Goal: Task Accomplishment & Management: Manage account settings

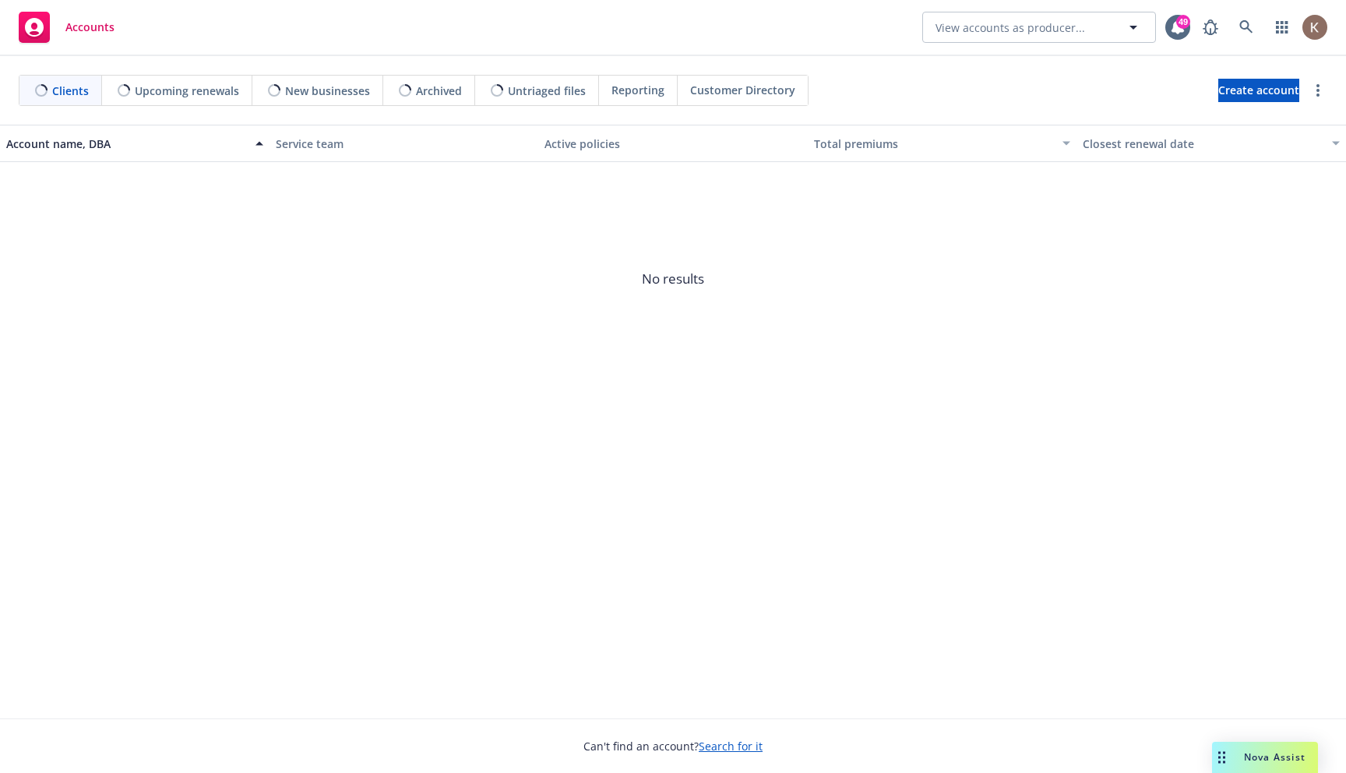
click at [784, 438] on div "Account name, DBA Service team Active policies Total premiums Closest renewal d…" at bounding box center [673, 422] width 1346 height 594
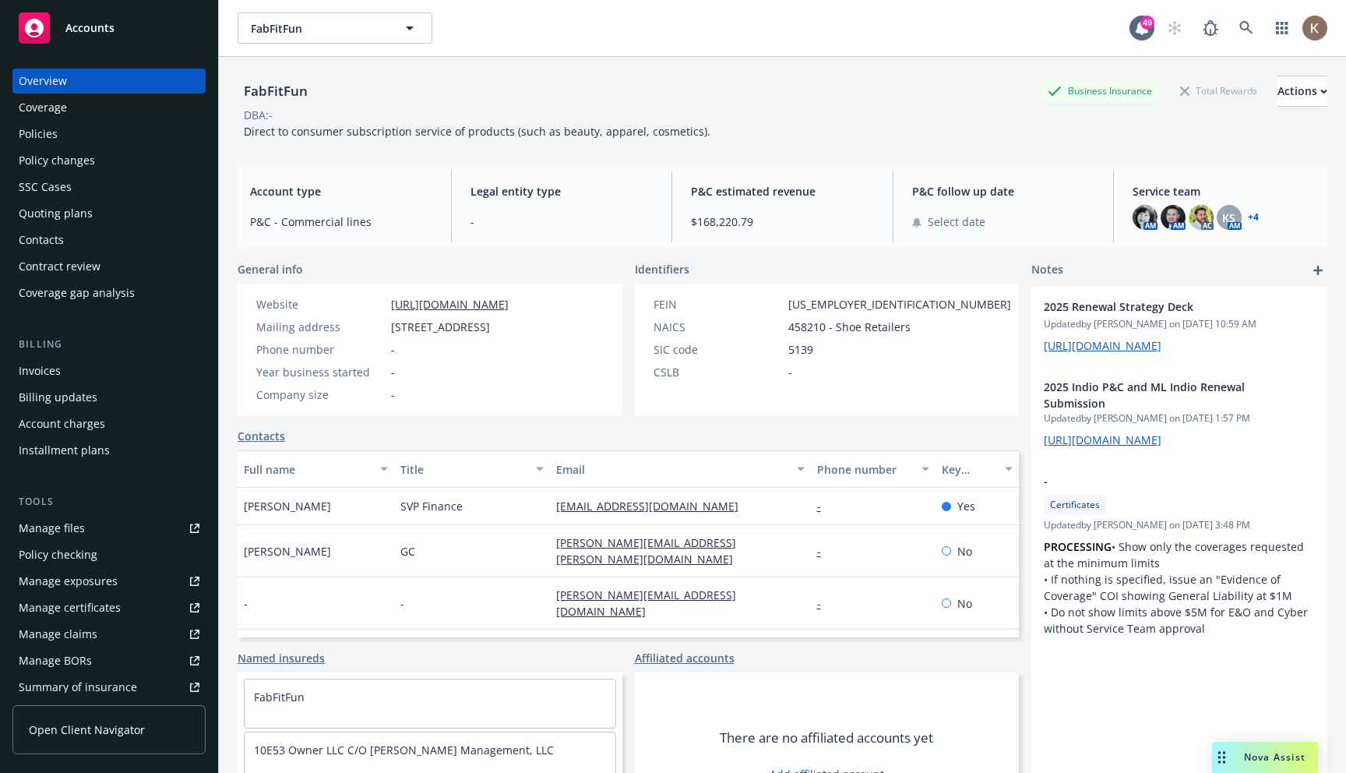
click at [86, 729] on span "Open Client Navigator" at bounding box center [87, 729] width 116 height 16
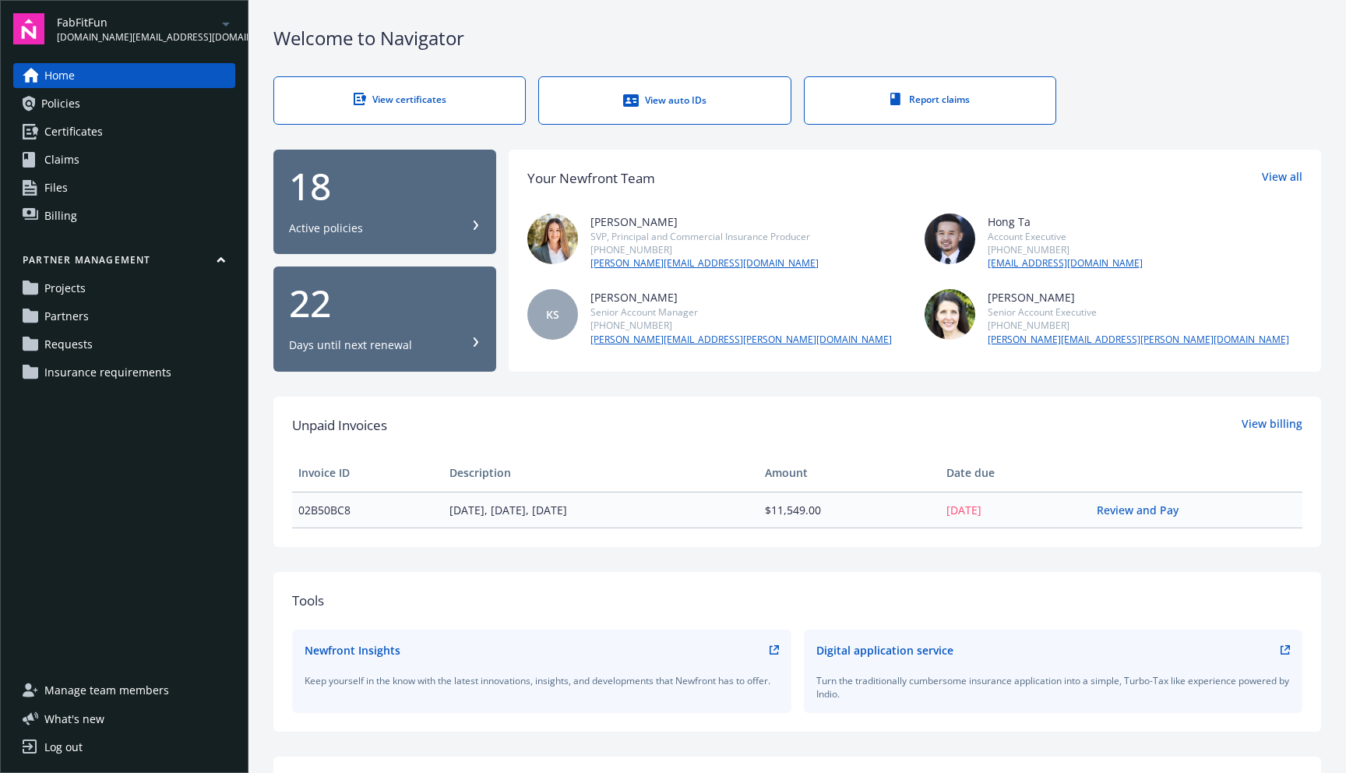
click at [62, 369] on span "Insurance requirements" at bounding box center [107, 372] width 127 height 25
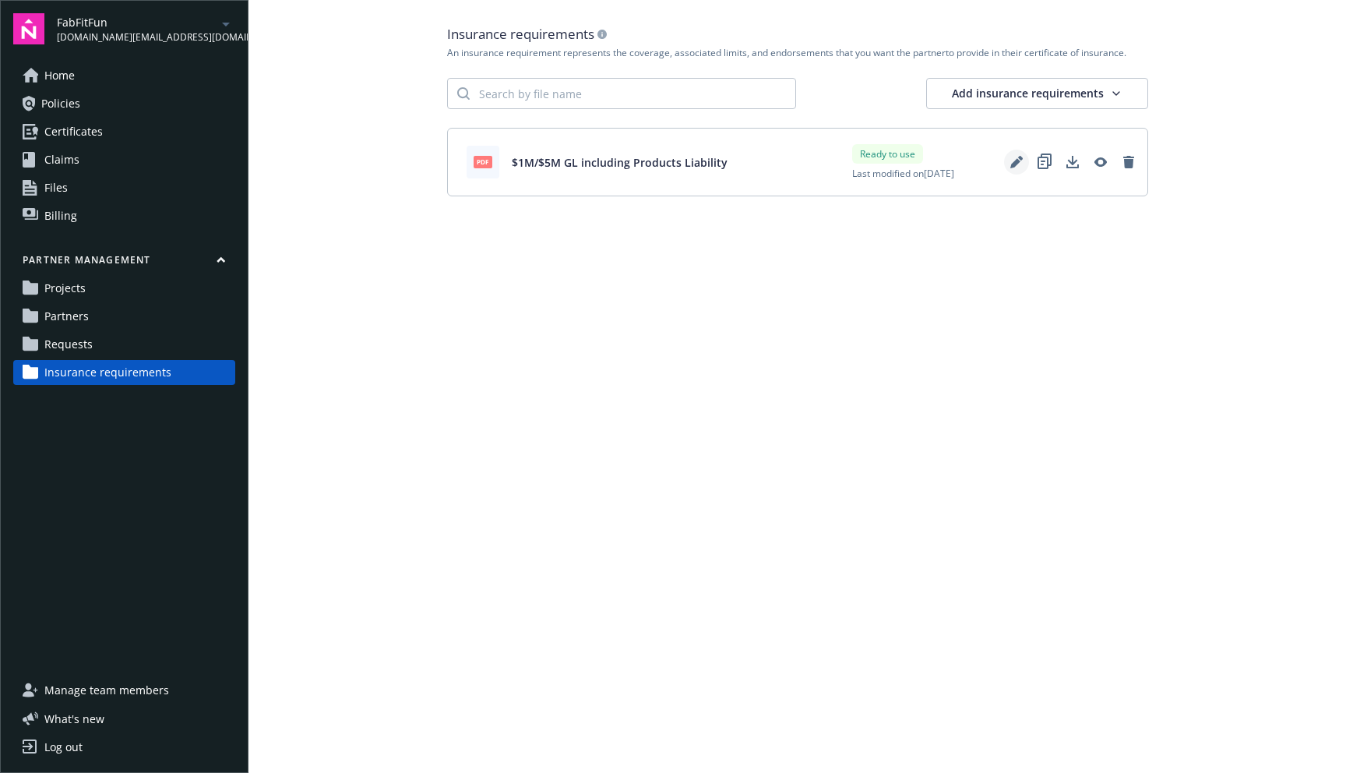
click at [1015, 159] on icon "Edit" at bounding box center [1016, 162] width 12 height 12
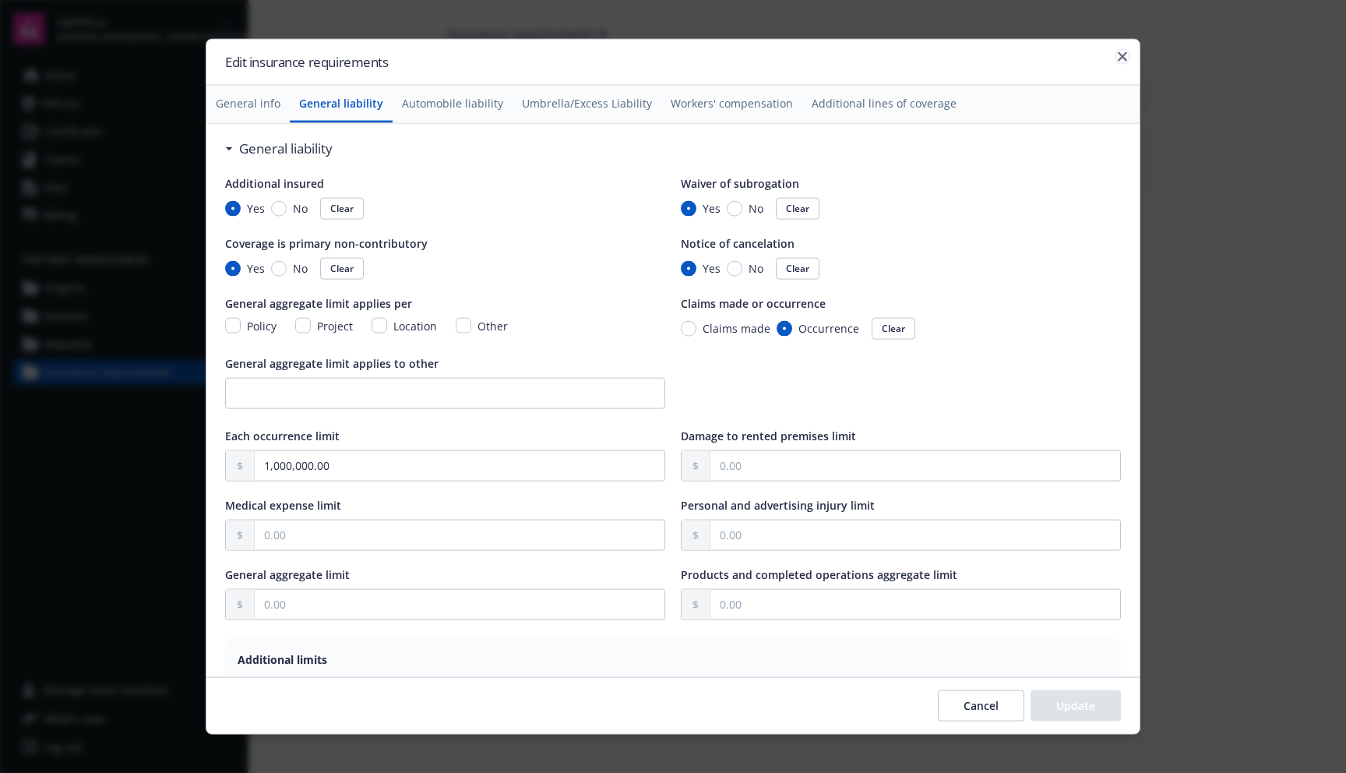
scroll to position [91, 0]
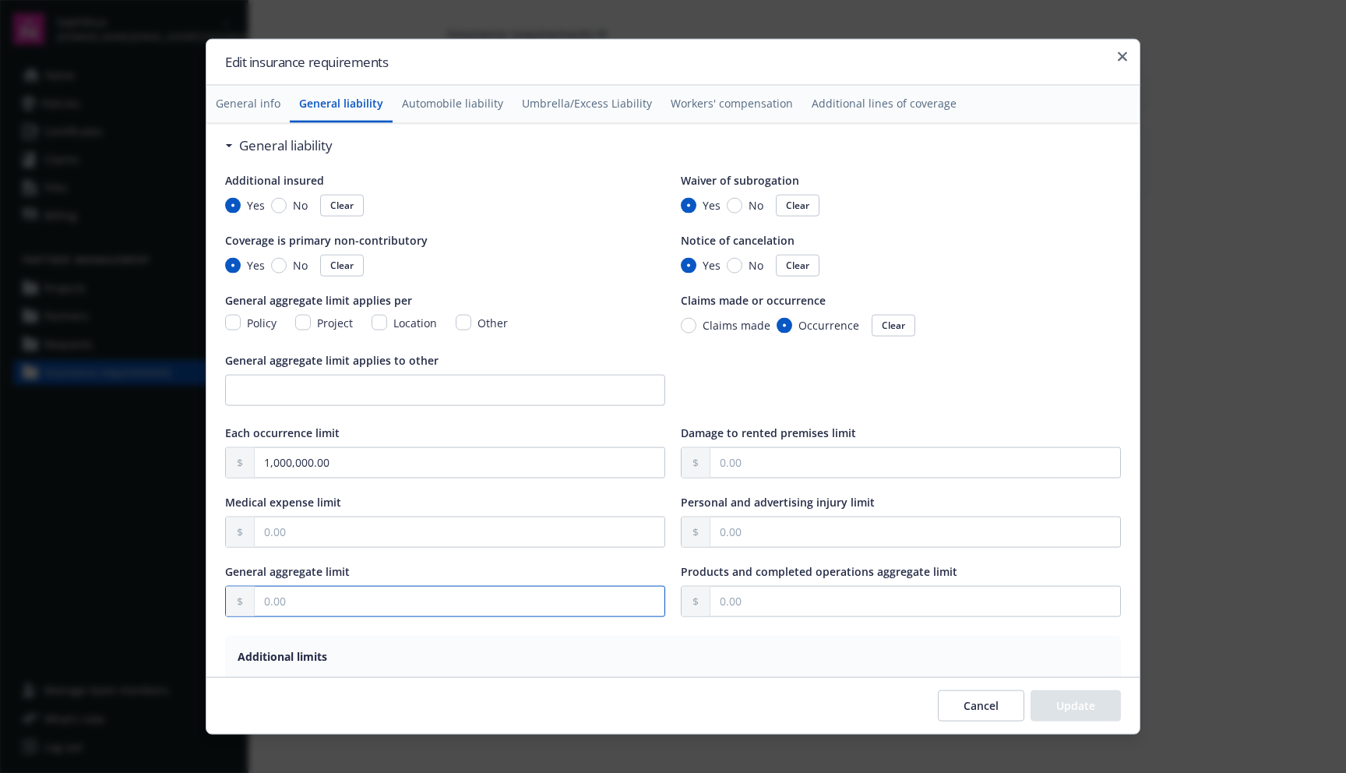
click at [381, 600] on input "text" at bounding box center [460, 601] width 410 height 30
click at [594, 115] on button "Umbrella/Excess Liability" at bounding box center [587, 104] width 149 height 37
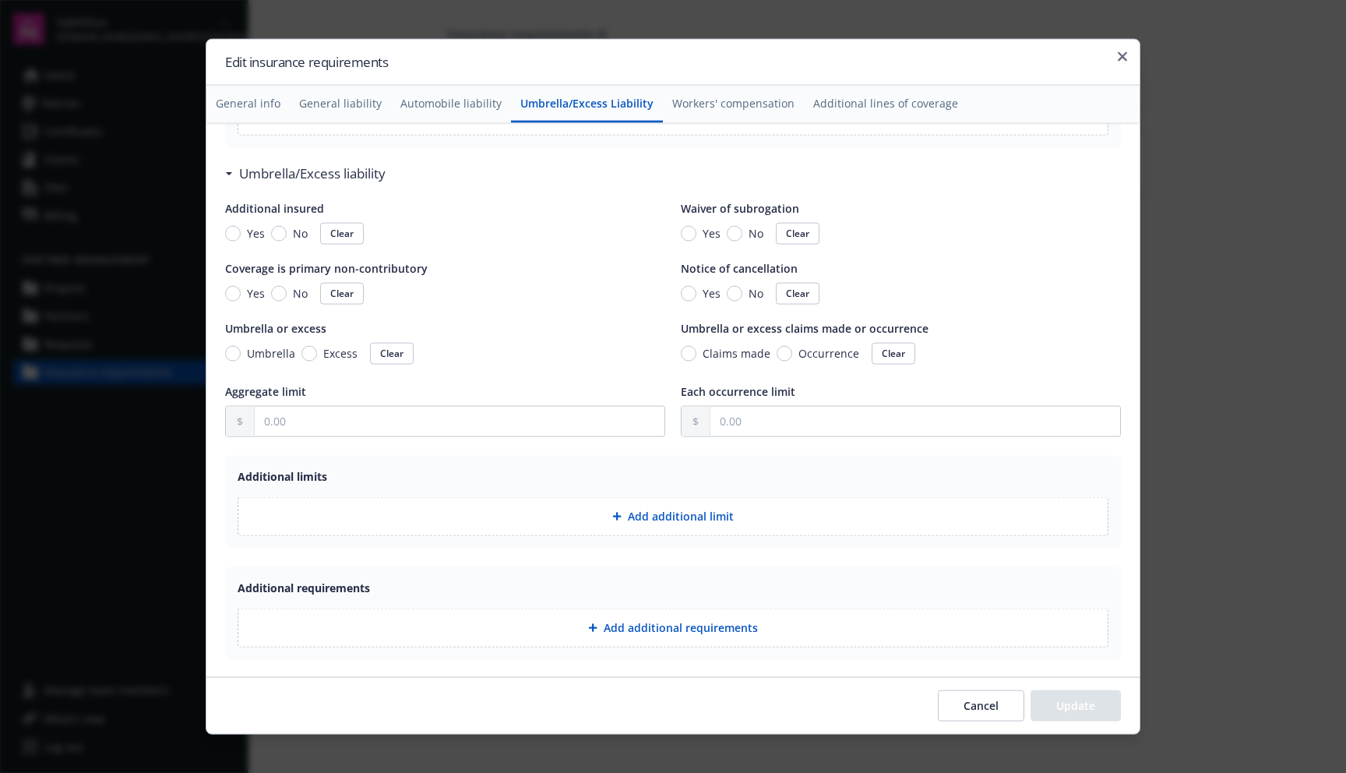
scroll to position [1592, 0]
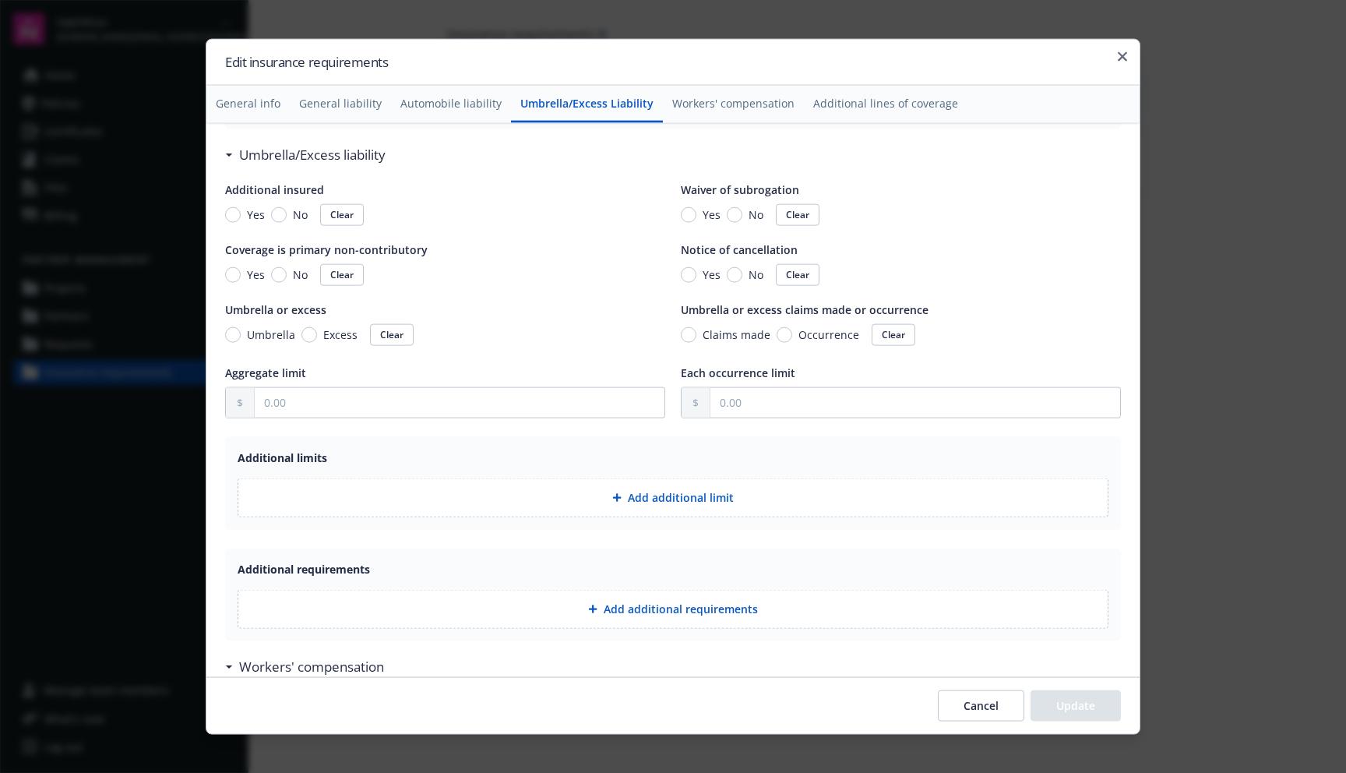
click at [342, 106] on button "General liability" at bounding box center [340, 104] width 101 height 37
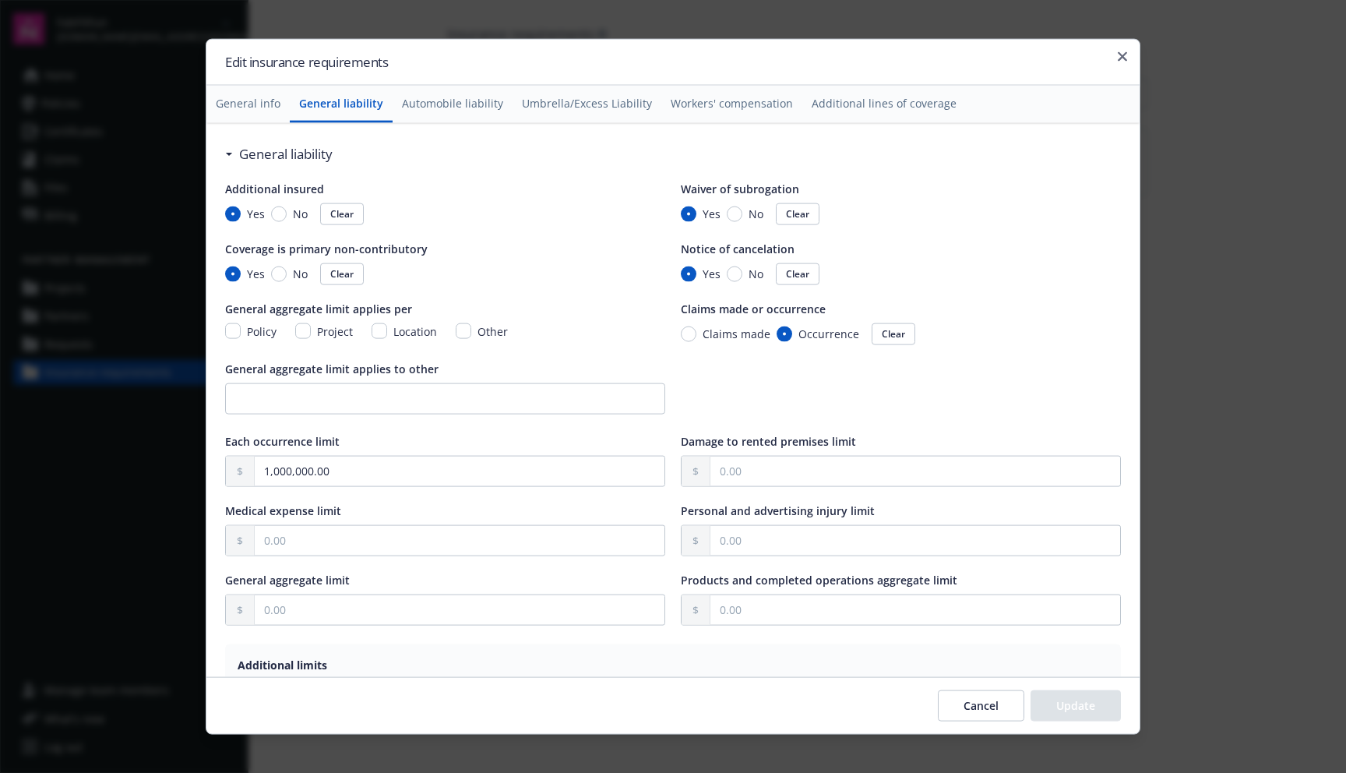
scroll to position [82, 0]
click at [300, 605] on input "text" at bounding box center [460, 610] width 410 height 30
type input "5,000,000.00"
click at [1079, 703] on button "Update" at bounding box center [1076, 704] width 90 height 31
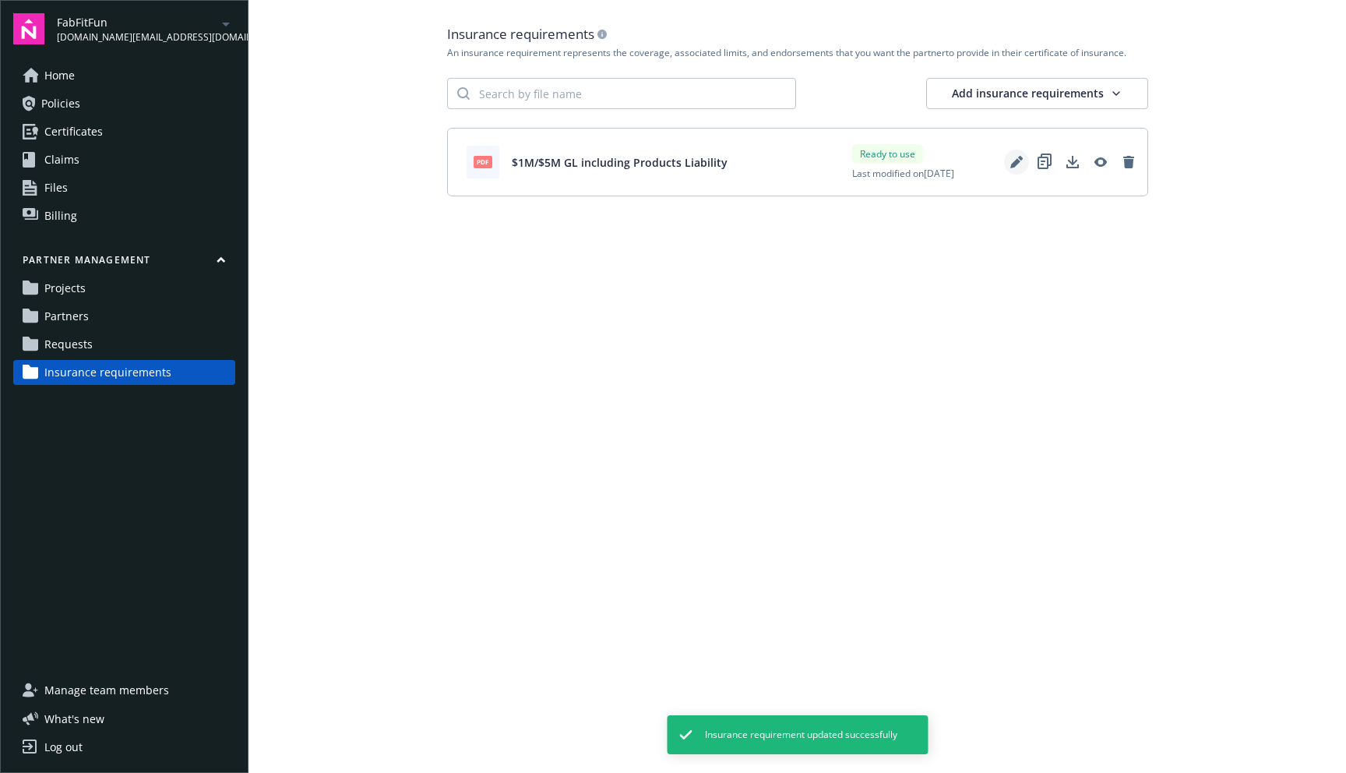
click at [1020, 164] on icon "Edit" at bounding box center [1016, 162] width 12 height 12
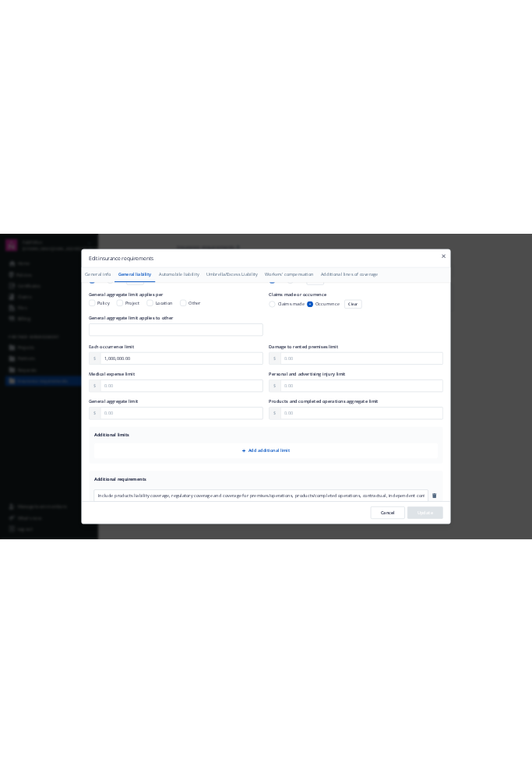
scroll to position [240, 0]
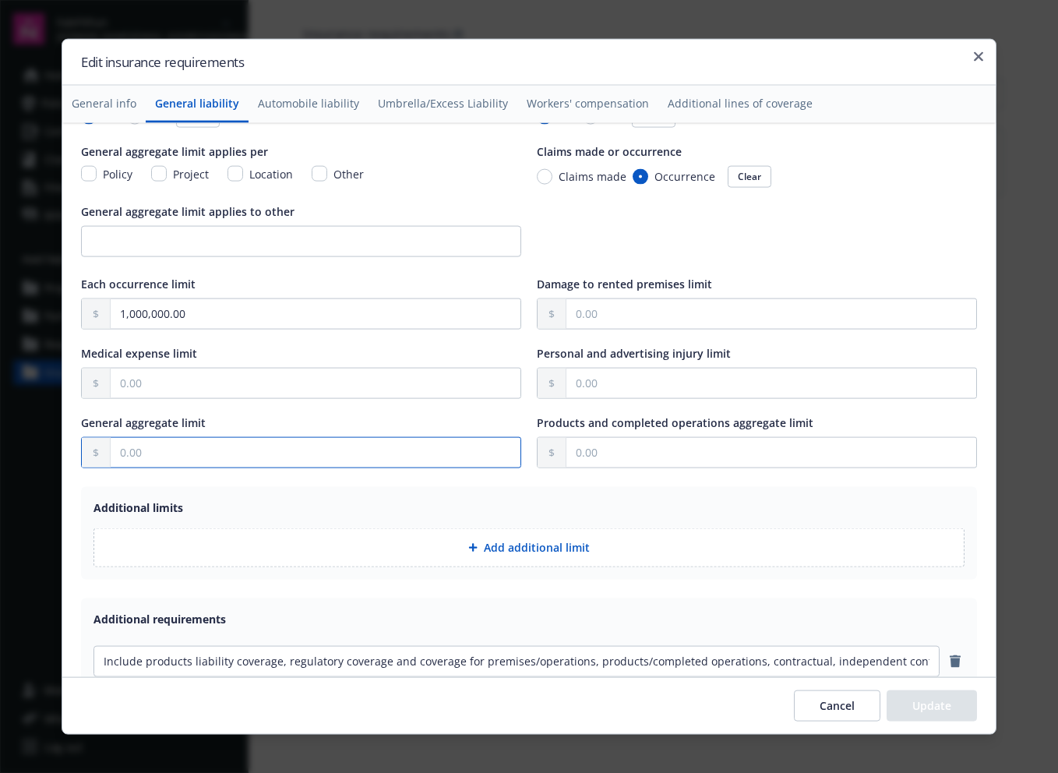
click at [201, 455] on input "text" at bounding box center [316, 452] width 410 height 30
type input "5,000,000.00"
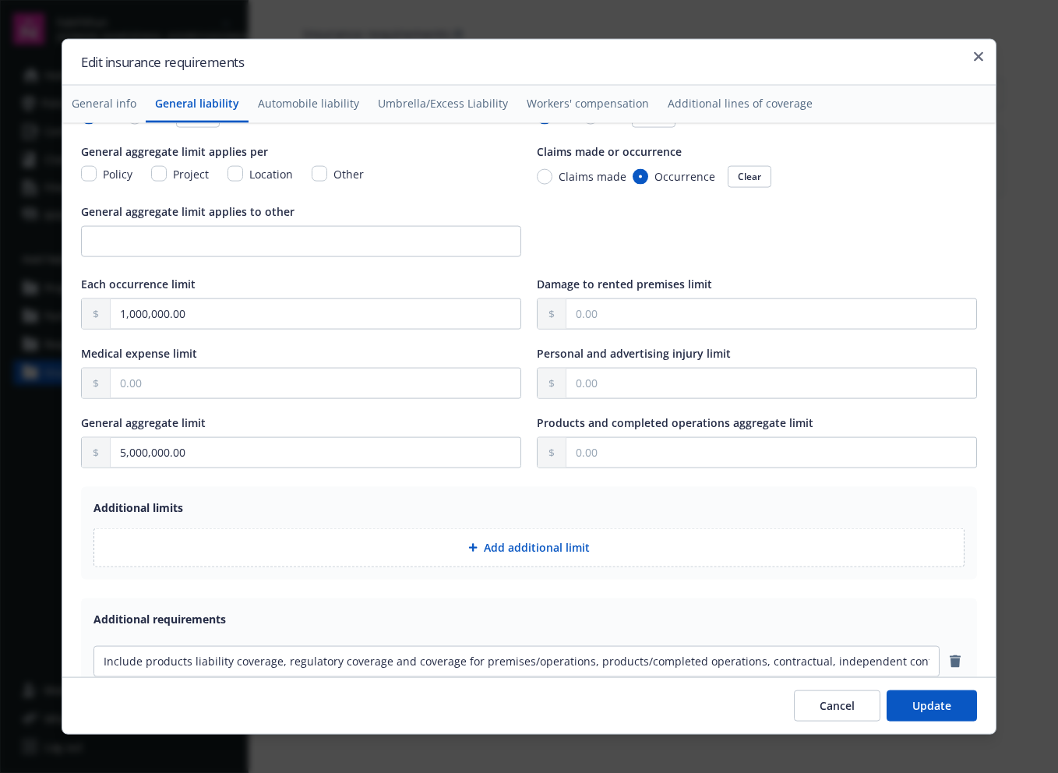
click at [947, 710] on button "Update" at bounding box center [931, 704] width 90 height 31
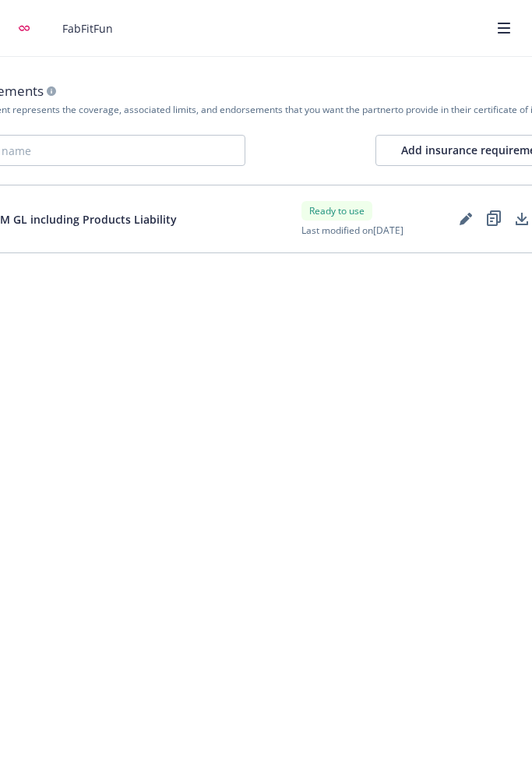
scroll to position [0, 164]
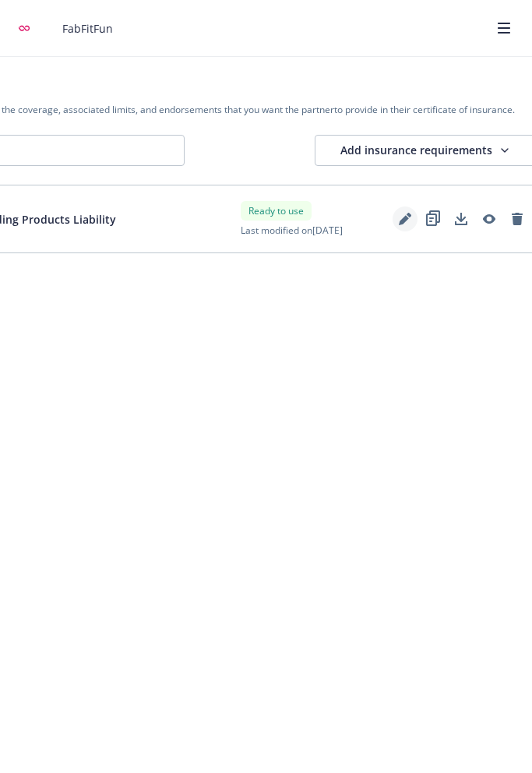
click at [407, 223] on icon "Edit" at bounding box center [405, 219] width 12 height 12
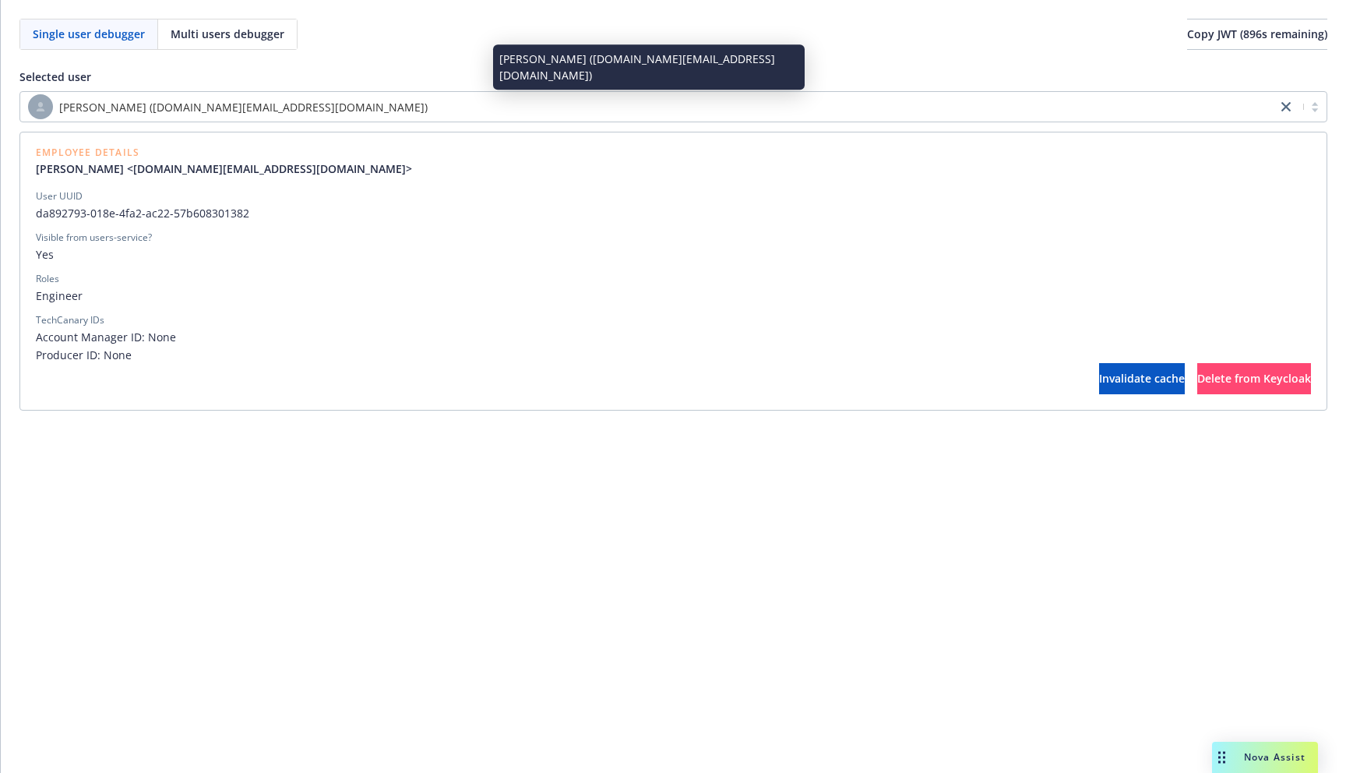
click at [174, 111] on span "Kevin Li (kevin.li@newfront.com)" at bounding box center [243, 107] width 368 height 16
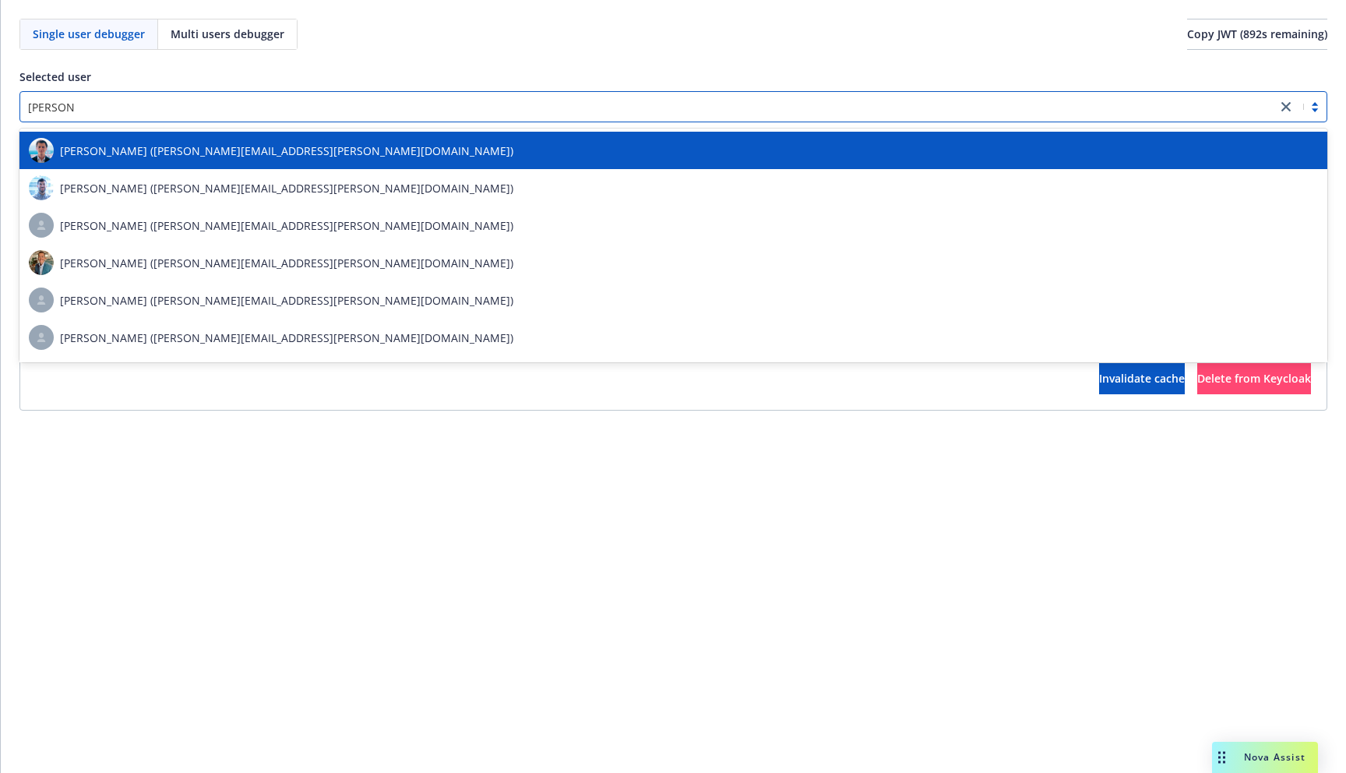
type input "andrew p"
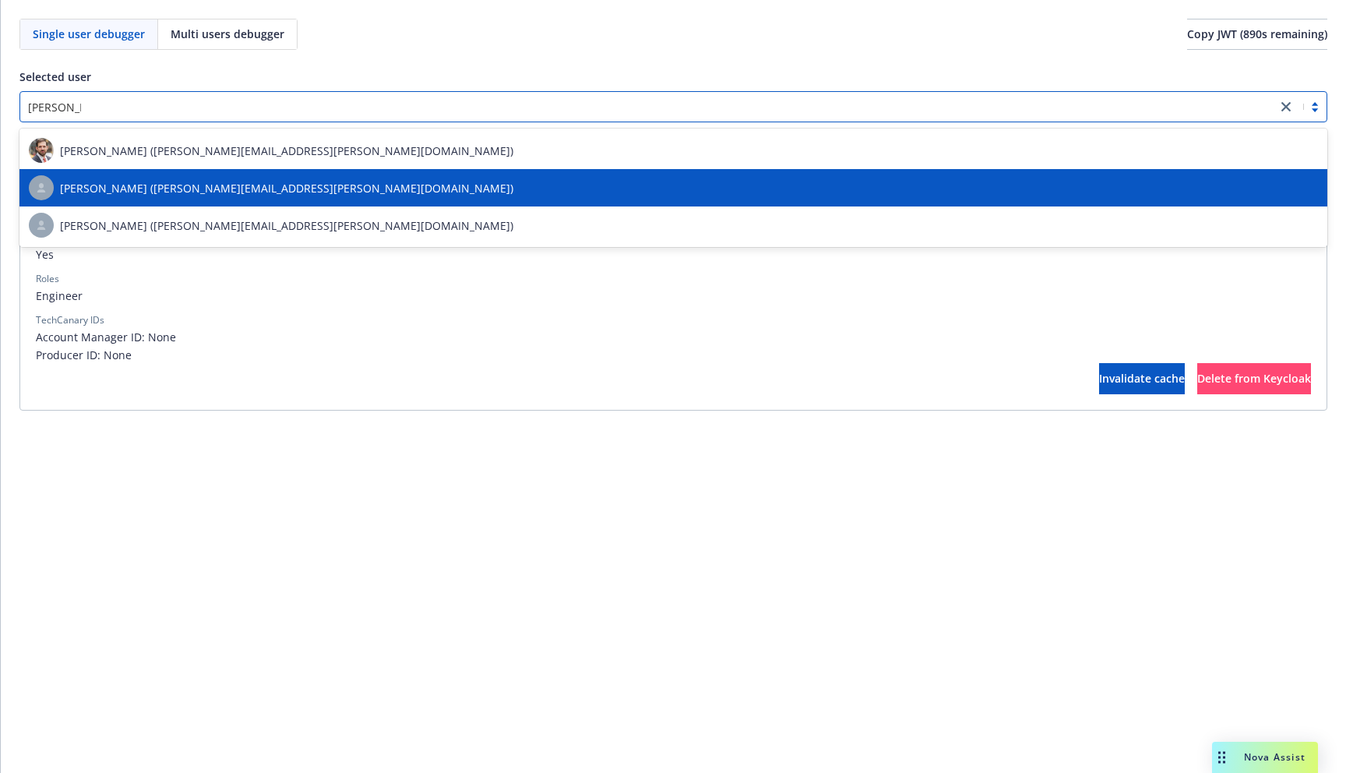
click at [167, 193] on span "Andrew Pham (andrew.pham@advprofessionals.com)" at bounding box center [286, 188] width 453 height 16
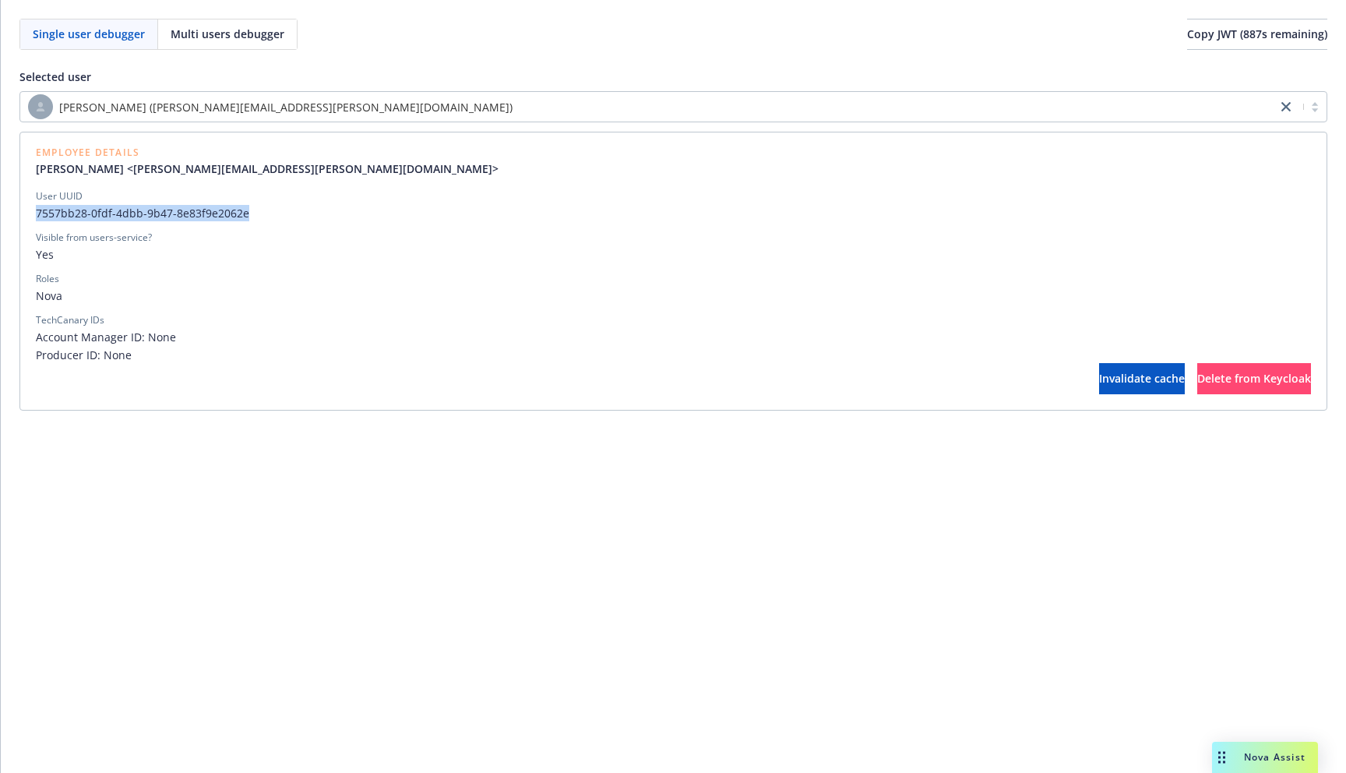
copy span "7557bb28-0fdf-4dbb-9b47-8e83f9e2062e"
drag, startPoint x: 248, startPoint y: 214, endPoint x: 37, endPoint y: 208, distance: 211.2
click at [37, 208] on span "7557bb28-0fdf-4dbb-9b47-8e83f9e2062e" at bounding box center [673, 213] width 1275 height 16
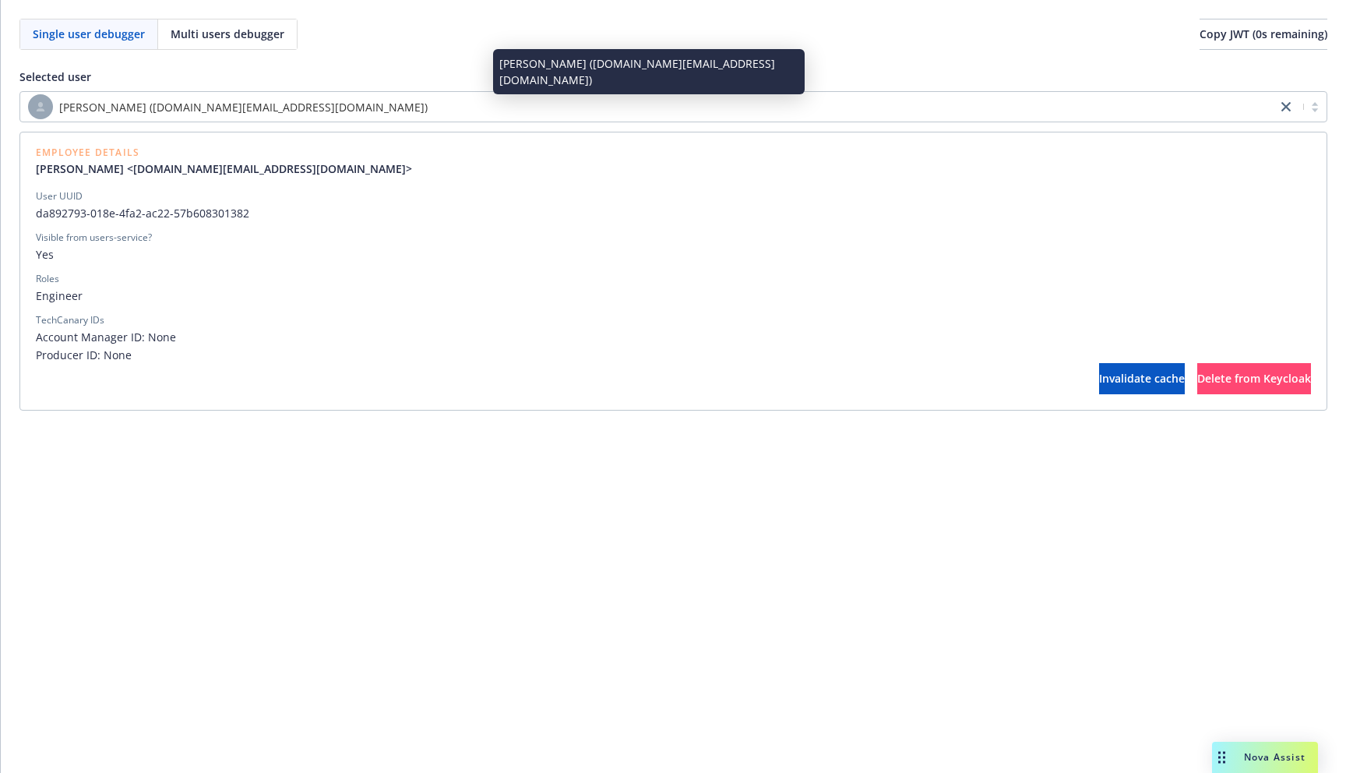
click at [245, 116] on div "[PERSON_NAME] ([DOMAIN_NAME][EMAIL_ADDRESS][DOMAIN_NAME])" at bounding box center [648, 106] width 1241 height 25
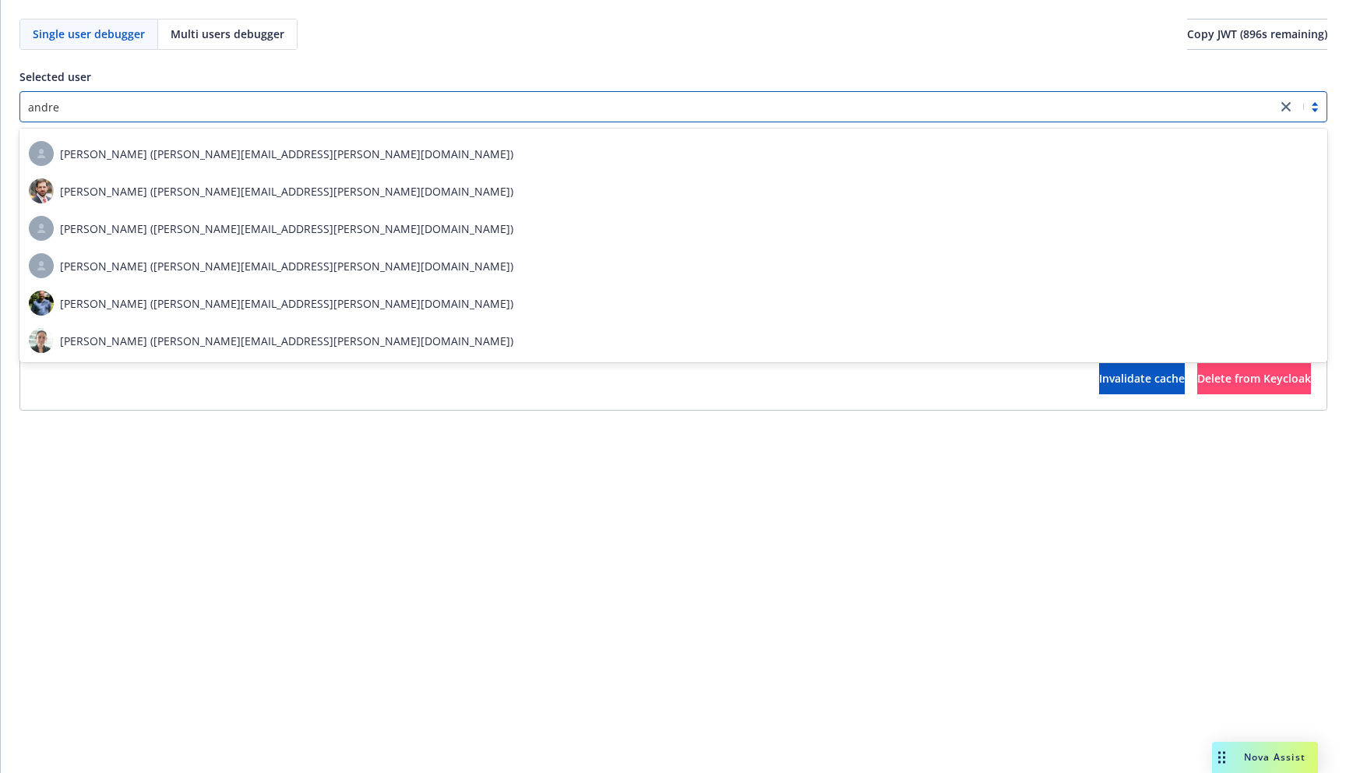
type input "[PERSON_NAME]"
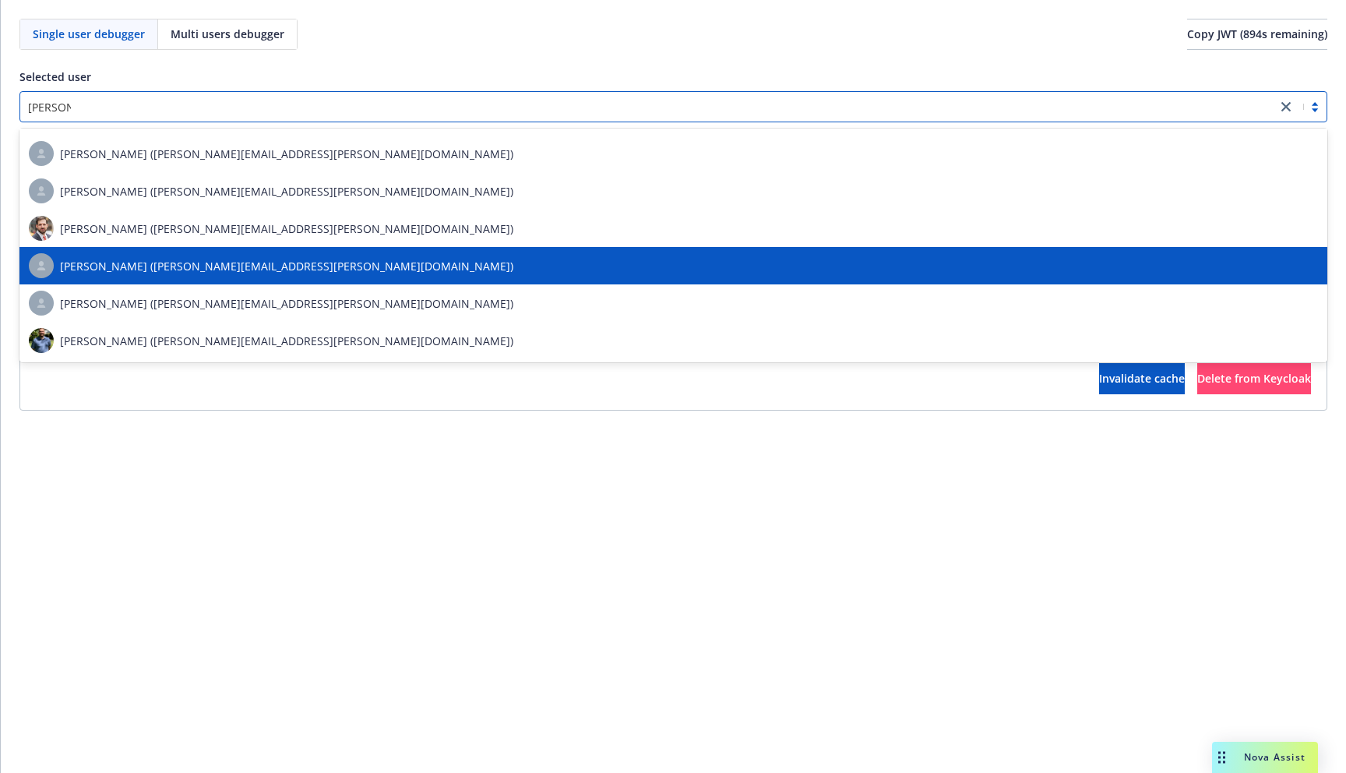
click at [185, 261] on span "[PERSON_NAME] ([PERSON_NAME][EMAIL_ADDRESS][PERSON_NAME][DOMAIN_NAME])" at bounding box center [286, 266] width 453 height 16
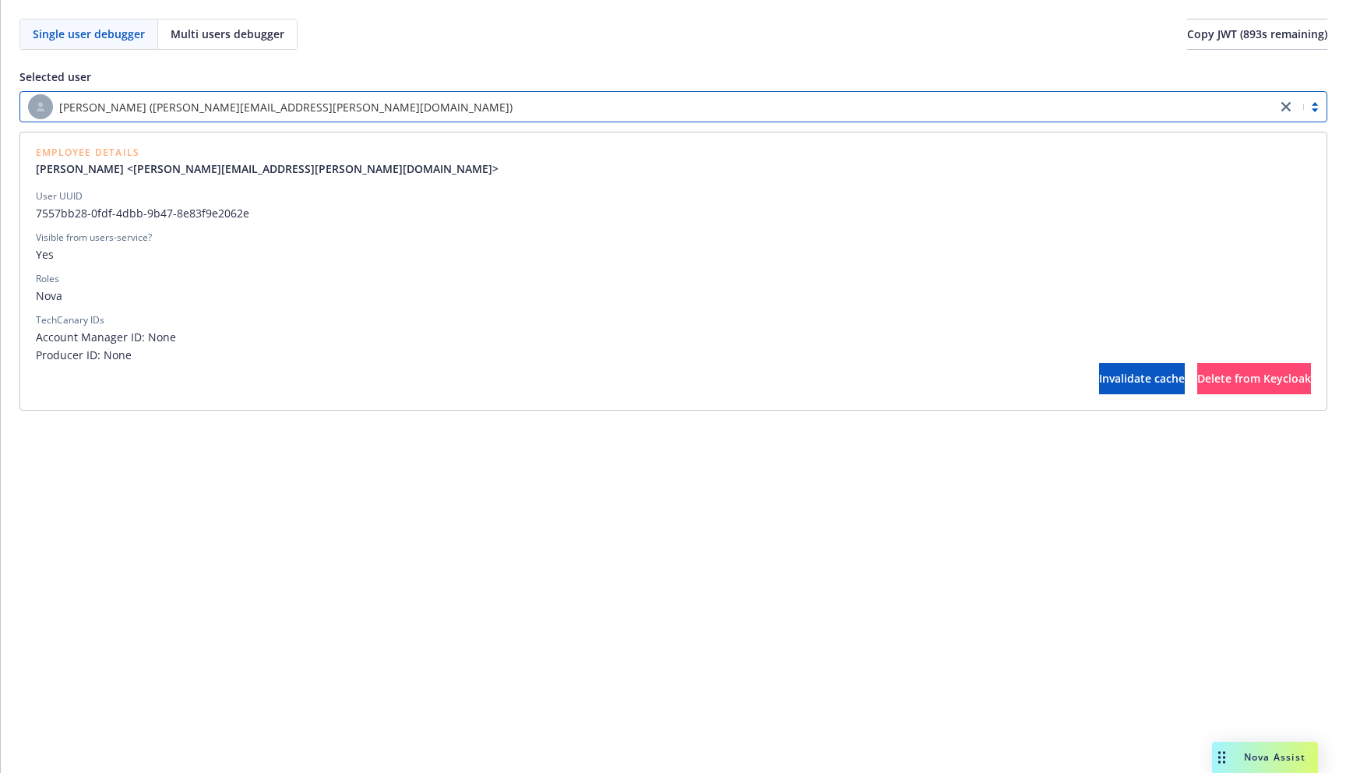
click at [353, 527] on div "Single user debugger Multi users debugger Copy JWT ( 893 s remaining) Selected …" at bounding box center [673, 386] width 1345 height 773
click at [1187, 37] on span "Copy JWT ( 894 s remaining)" at bounding box center [1257, 33] width 140 height 15
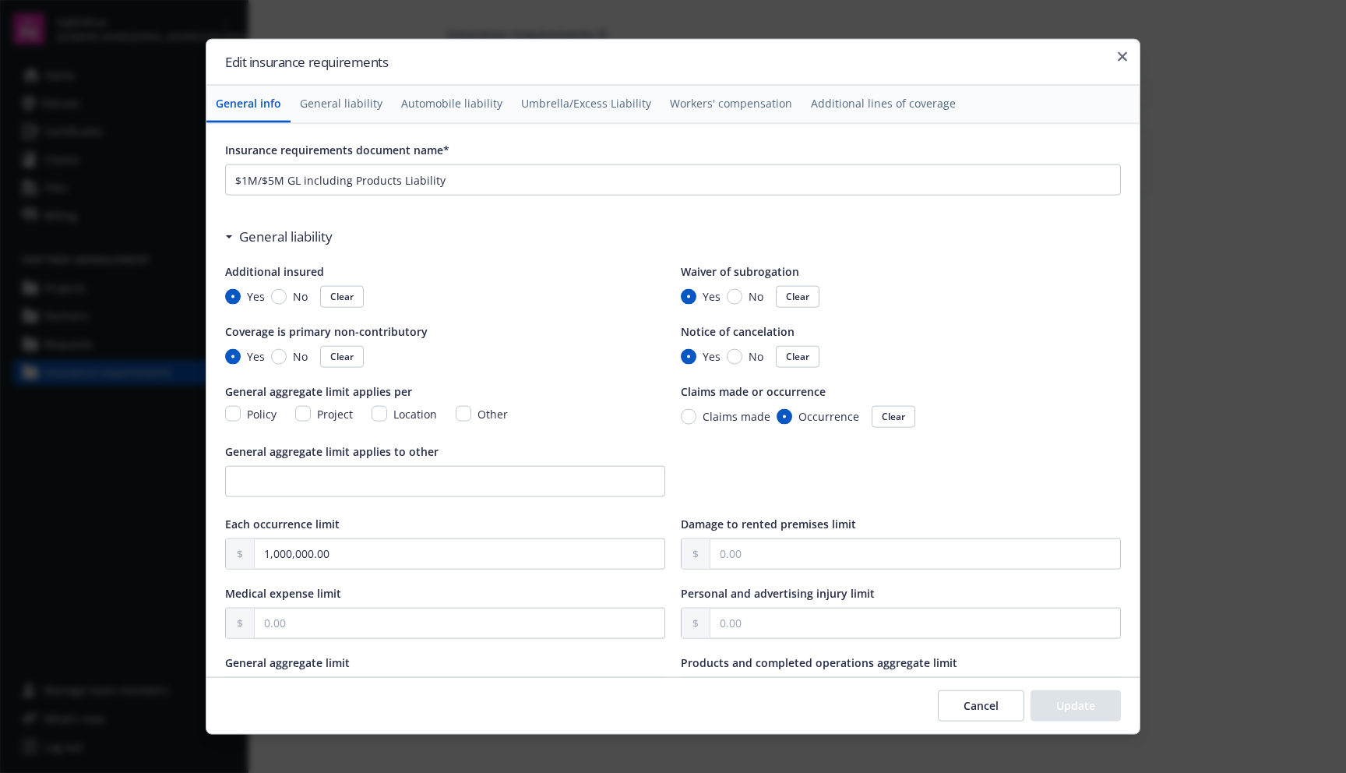
click at [1126, 57] on icon "button" at bounding box center [1122, 56] width 9 height 9
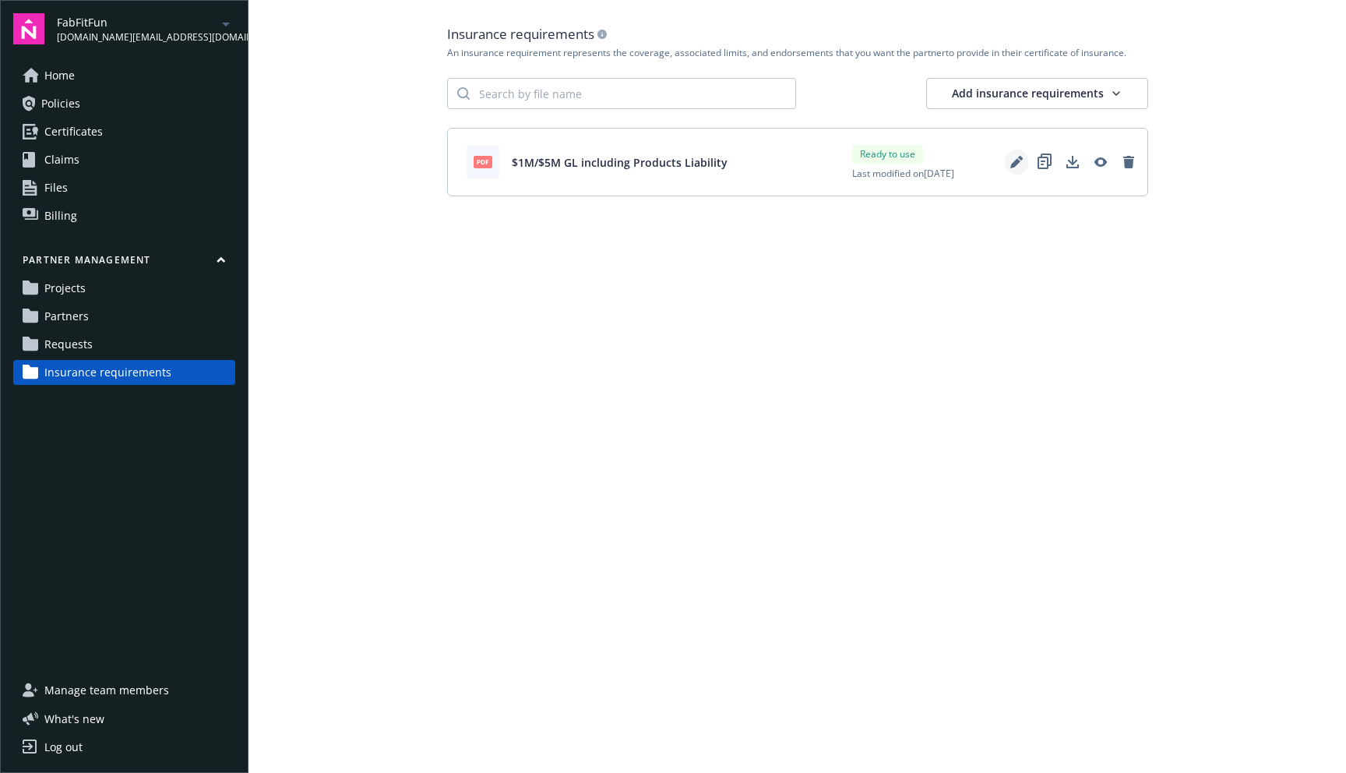
click at [1021, 161] on icon "Edit" at bounding box center [1016, 162] width 12 height 12
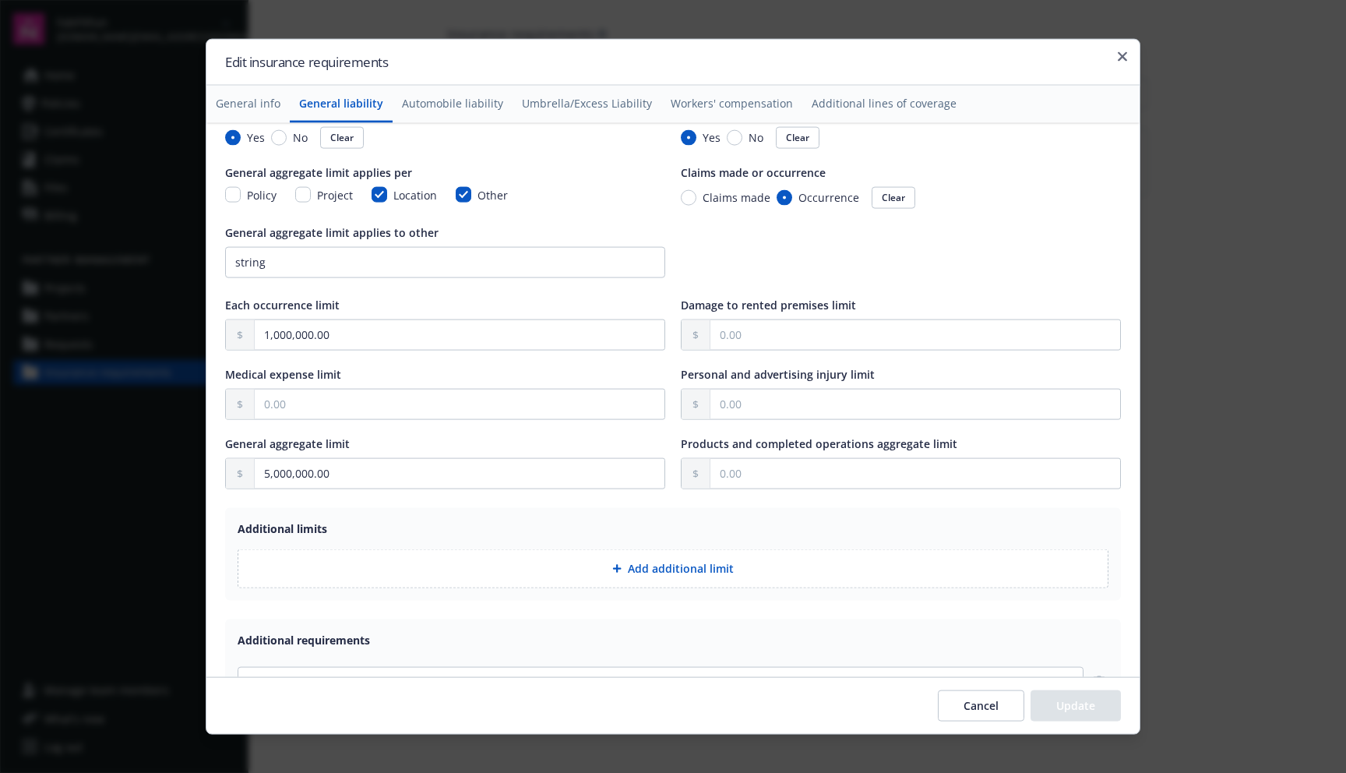
scroll to position [227, 0]
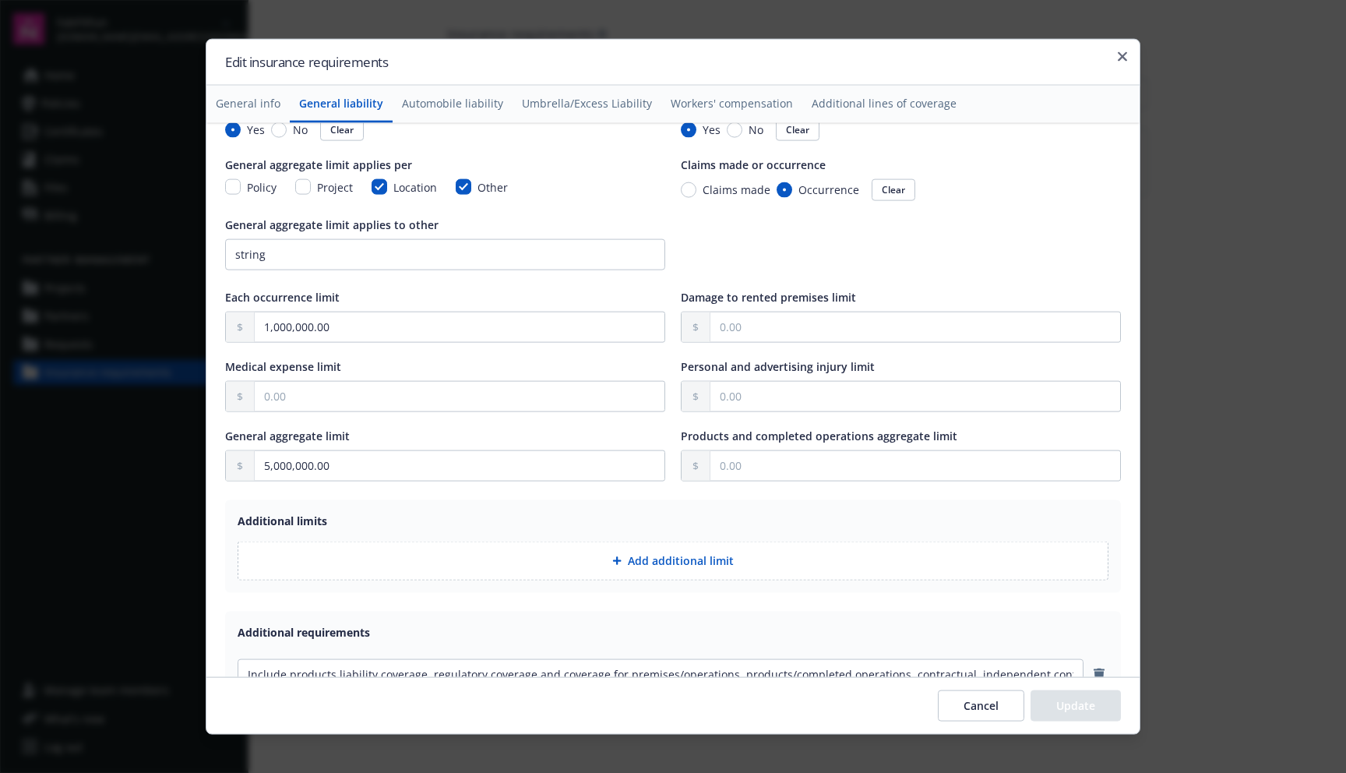
click at [1122, 50] on div "Edit insurance requirements" at bounding box center [672, 63] width 933 height 46
click at [1122, 57] on icon "button" at bounding box center [1122, 56] width 9 height 9
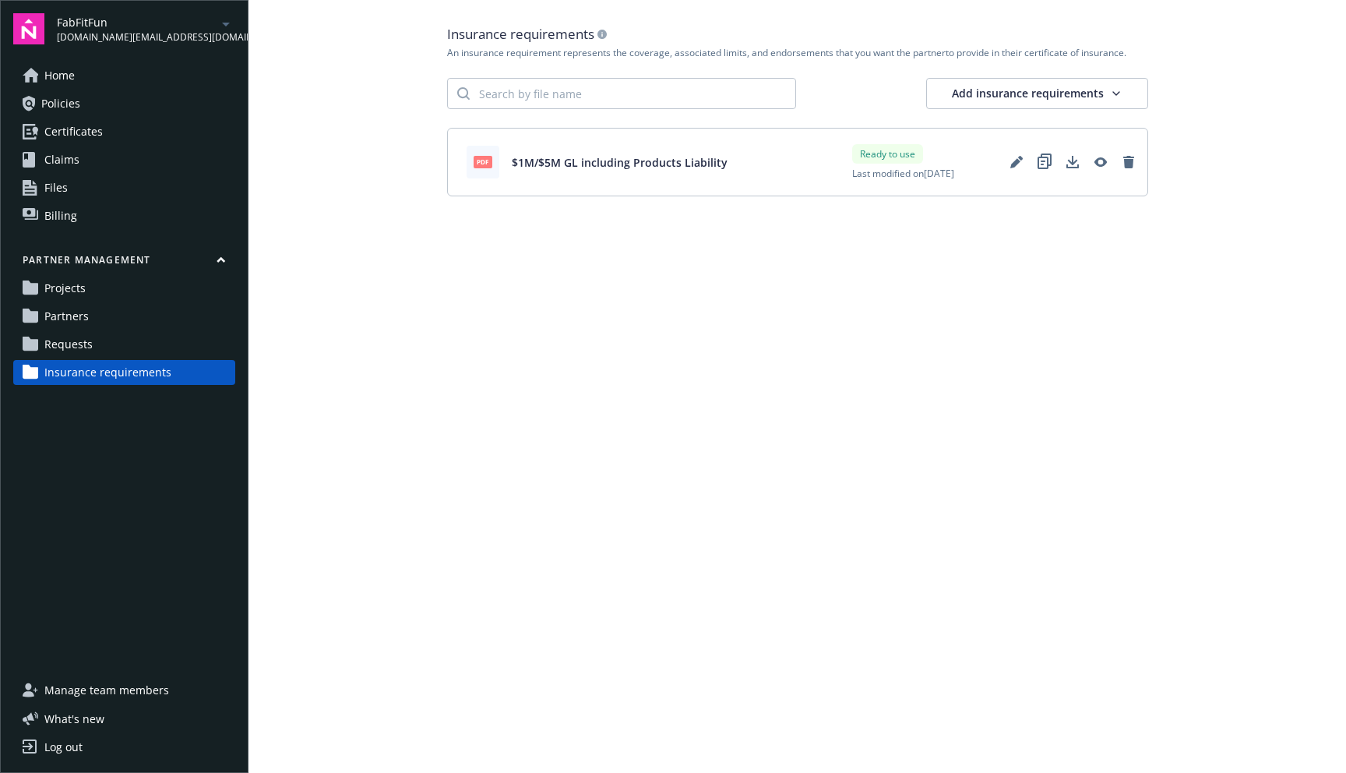
click at [1074, 326] on main "Insurance requirements An insurance requirement represents the coverage, associ…" at bounding box center [797, 386] width 1098 height 773
